Goal: Task Accomplishment & Management: Manage account settings

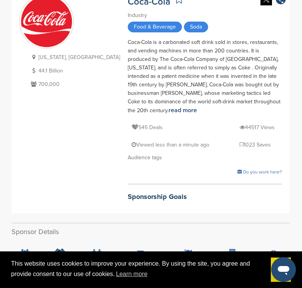
scroll to position [77, 0]
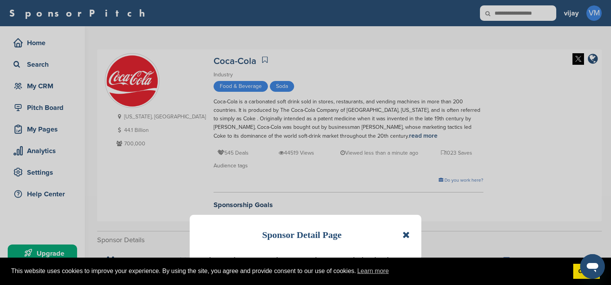
click at [302, 235] on icon at bounding box center [405, 234] width 7 height 9
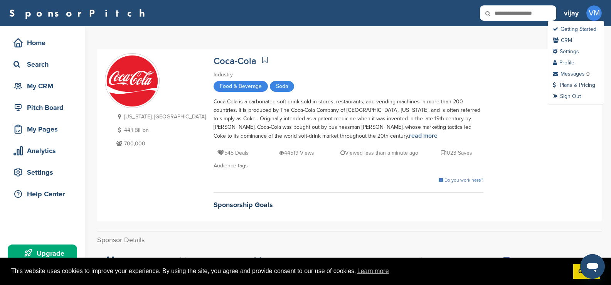
click at [302, 13] on span "VM" at bounding box center [593, 12] width 15 height 15
click at [302, 94] on link "Sign Out" at bounding box center [567, 96] width 28 height 7
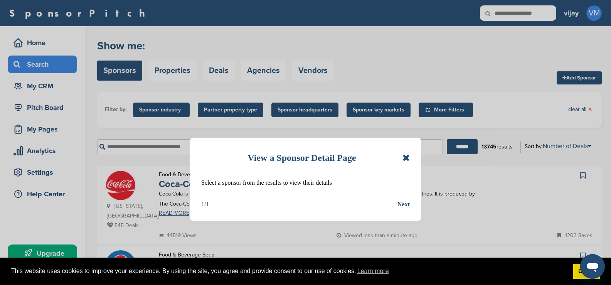
click at [302, 159] on icon at bounding box center [405, 157] width 7 height 9
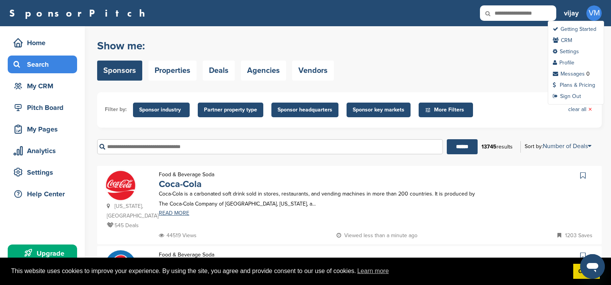
click at [302, 9] on span "VM" at bounding box center [593, 12] width 15 height 15
click at [302, 94] on link "Sign Out" at bounding box center [567, 96] width 28 height 7
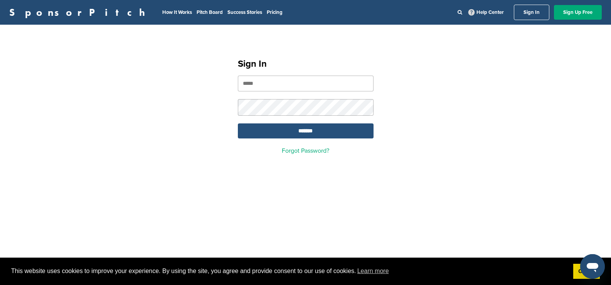
type input "**********"
click at [317, 129] on input "*******" at bounding box center [306, 130] width 136 height 15
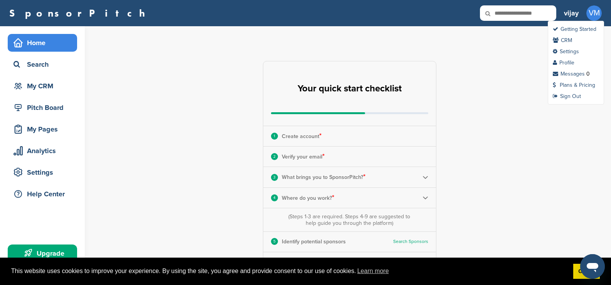
drag, startPoint x: 582, startPoint y: 15, endPoint x: 588, endPoint y: 16, distance: 6.0
click at [584, 15] on div "vijay VM Getting Started CRM Settings Profile Messages 0 Plans & Pricing Sign O…" at bounding box center [583, 13] width 38 height 17
click at [589, 15] on span "VM" at bounding box center [593, 12] width 15 height 15
click at [568, 95] on link "Sign Out" at bounding box center [567, 96] width 28 height 7
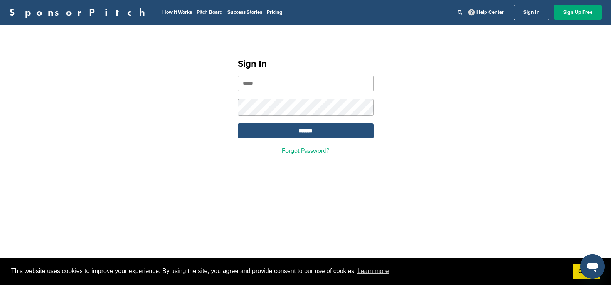
type input "**********"
click at [274, 131] on input "*******" at bounding box center [306, 130] width 136 height 15
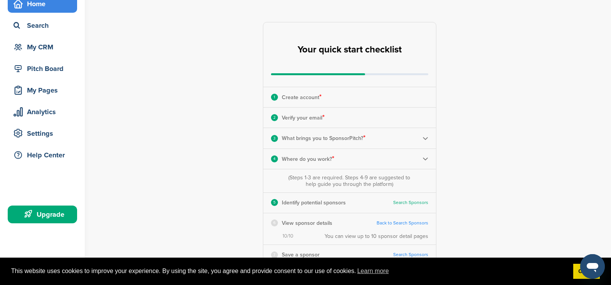
scroll to position [39, 0]
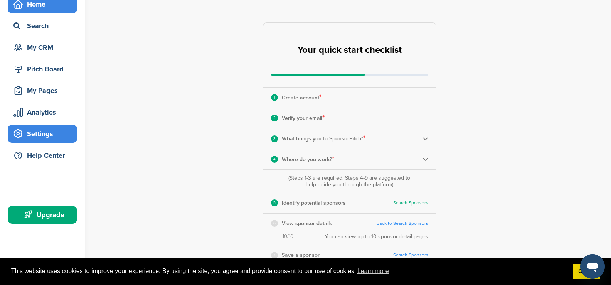
click at [35, 128] on div "Settings" at bounding box center [45, 134] width 66 height 14
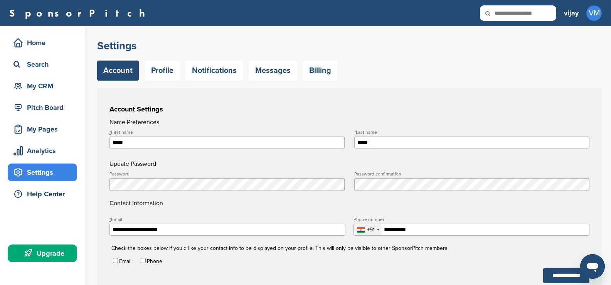
type input "**********"
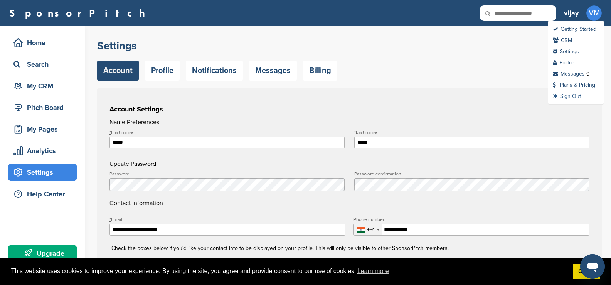
click at [564, 94] on link "Sign Out" at bounding box center [567, 96] width 28 height 7
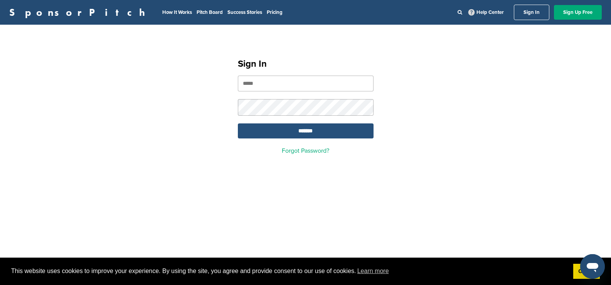
type input "**********"
click at [294, 129] on input "*******" at bounding box center [306, 130] width 136 height 15
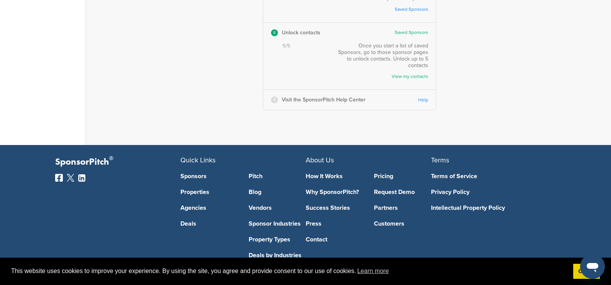
scroll to position [270, 0]
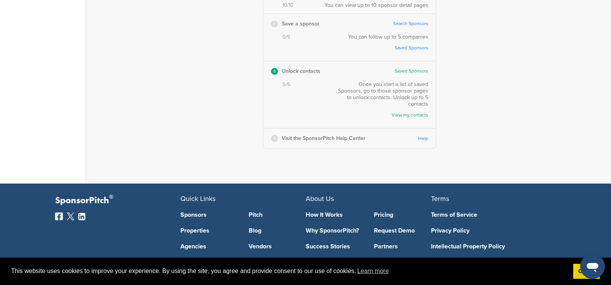
click at [401, 112] on link "View my contacts" at bounding box center [384, 115] width 87 height 6
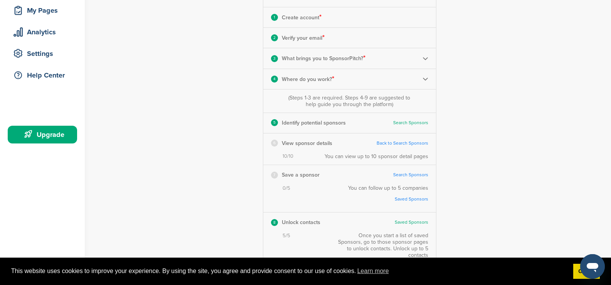
scroll to position [116, 0]
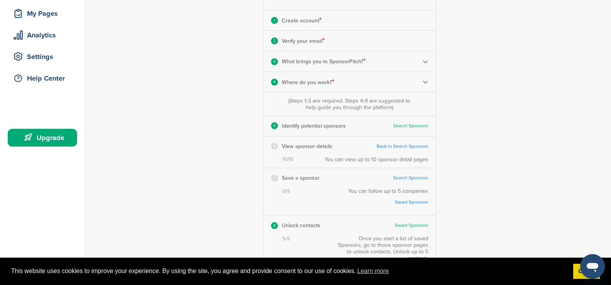
click at [418, 89] on div "4 Where do you work? *" at bounding box center [349, 82] width 173 height 20
click at [424, 81] on img at bounding box center [425, 82] width 6 height 6
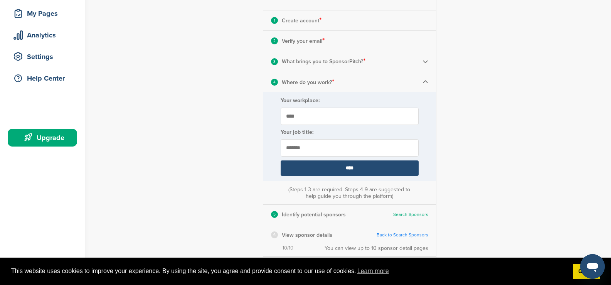
drag, startPoint x: 420, startPoint y: 61, endPoint x: 412, endPoint y: 67, distance: 10.2
click at [412, 67] on div "3 What brings you to SponsorPitch? *" at bounding box center [349, 61] width 173 height 20
click at [424, 62] on img at bounding box center [425, 62] width 6 height 6
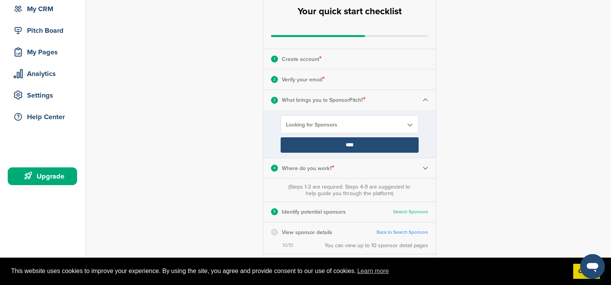
scroll to position [0, 0]
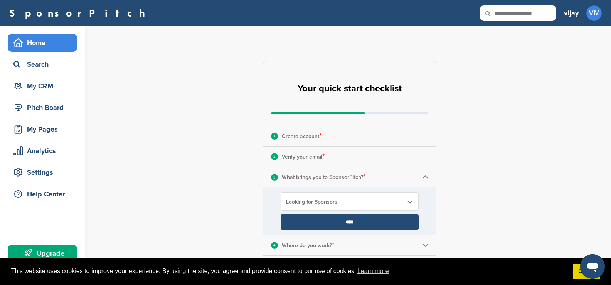
click at [391, 140] on div "1 Create account *" at bounding box center [349, 136] width 173 height 20
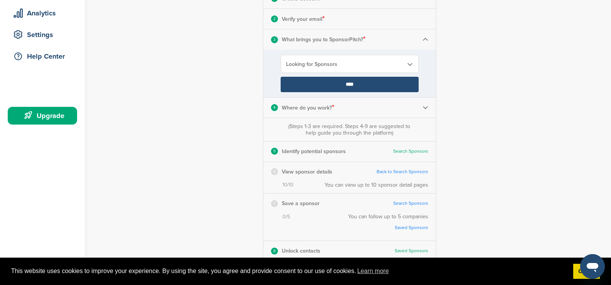
scroll to position [154, 0]
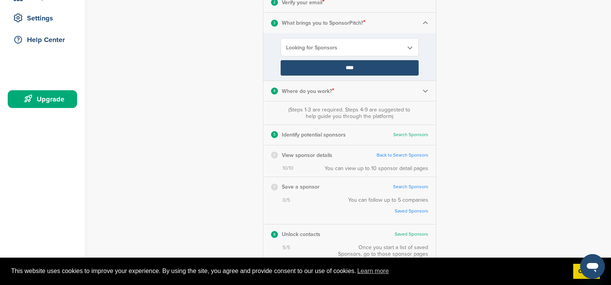
click at [407, 155] on link "Back to Search Sponsors" at bounding box center [402, 155] width 52 height 6
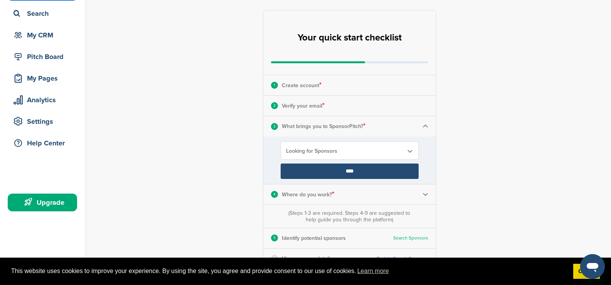
scroll to position [0, 0]
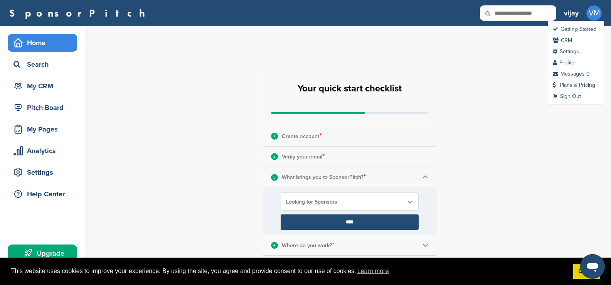
click at [591, 18] on span "VM" at bounding box center [593, 12] width 15 height 15
click at [562, 94] on link "Sign Out" at bounding box center [567, 96] width 28 height 7
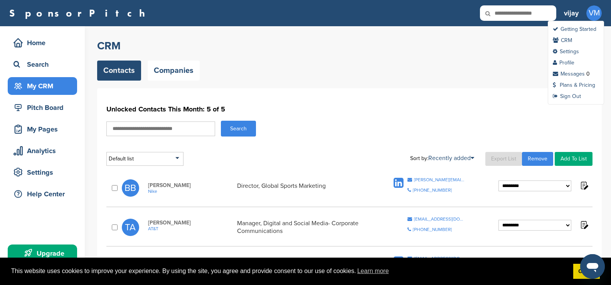
click at [592, 10] on span "VM" at bounding box center [593, 12] width 15 height 15
click at [576, 94] on link "Sign Out" at bounding box center [567, 96] width 28 height 7
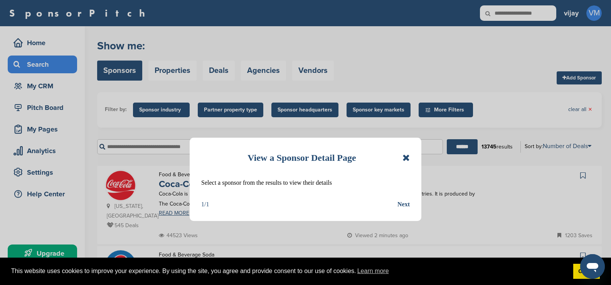
click at [409, 156] on div "View a Sponsor Detail Page Select a sponsor from the results to view their deta…" at bounding box center [306, 179] width 232 height 83
click at [408, 156] on icon at bounding box center [405, 157] width 7 height 9
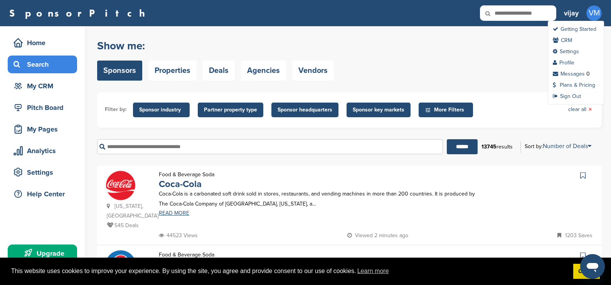
click at [594, 18] on span "VM" at bounding box center [593, 12] width 15 height 15
click at [557, 94] on icon at bounding box center [555, 95] width 5 height 5
